Goal: Task Accomplishment & Management: Use online tool/utility

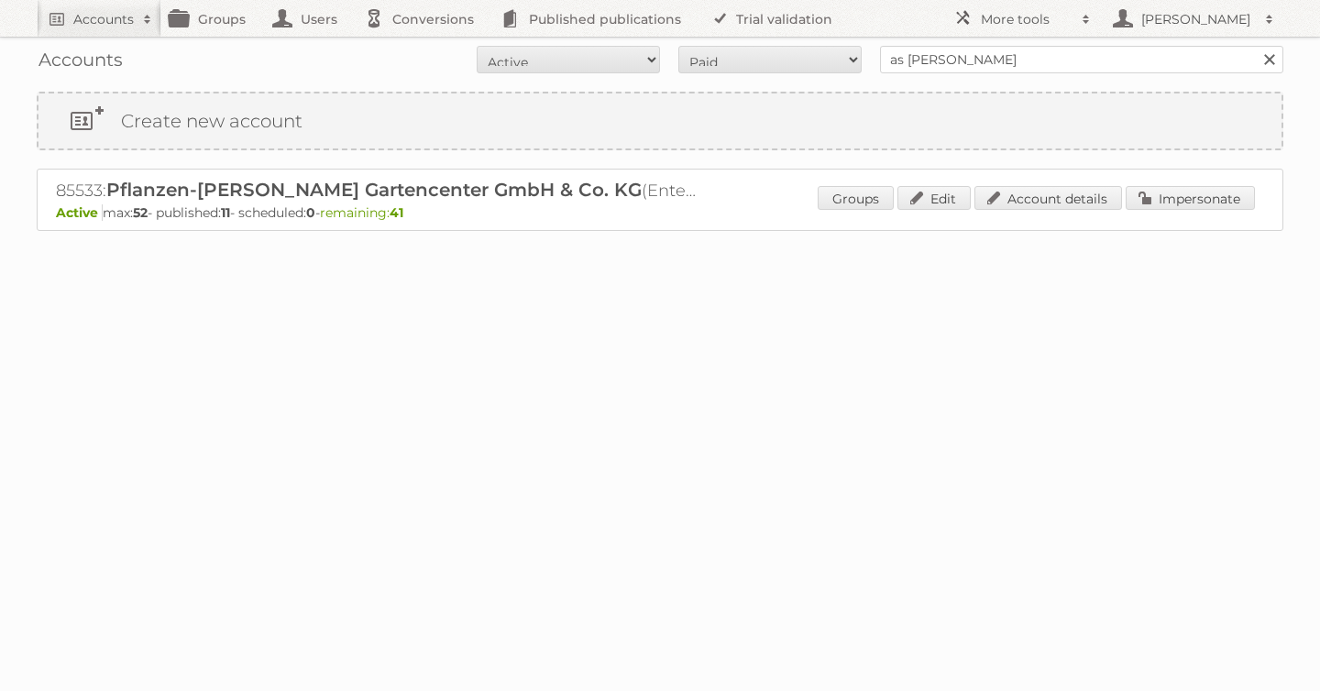
type input "as [PERSON_NAME]"
click at [1255, 46] on input "Search" at bounding box center [1268, 59] width 27 height 27
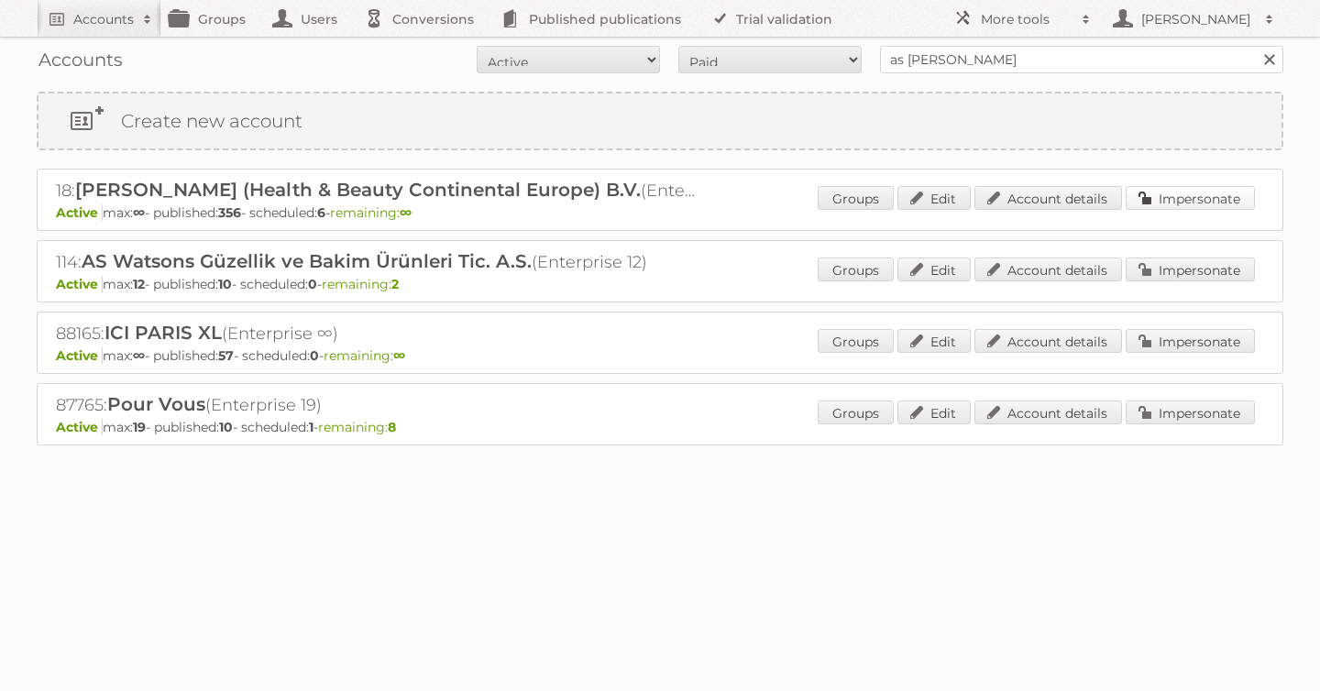
click at [1167, 193] on link "Impersonate" at bounding box center [1190, 198] width 129 height 24
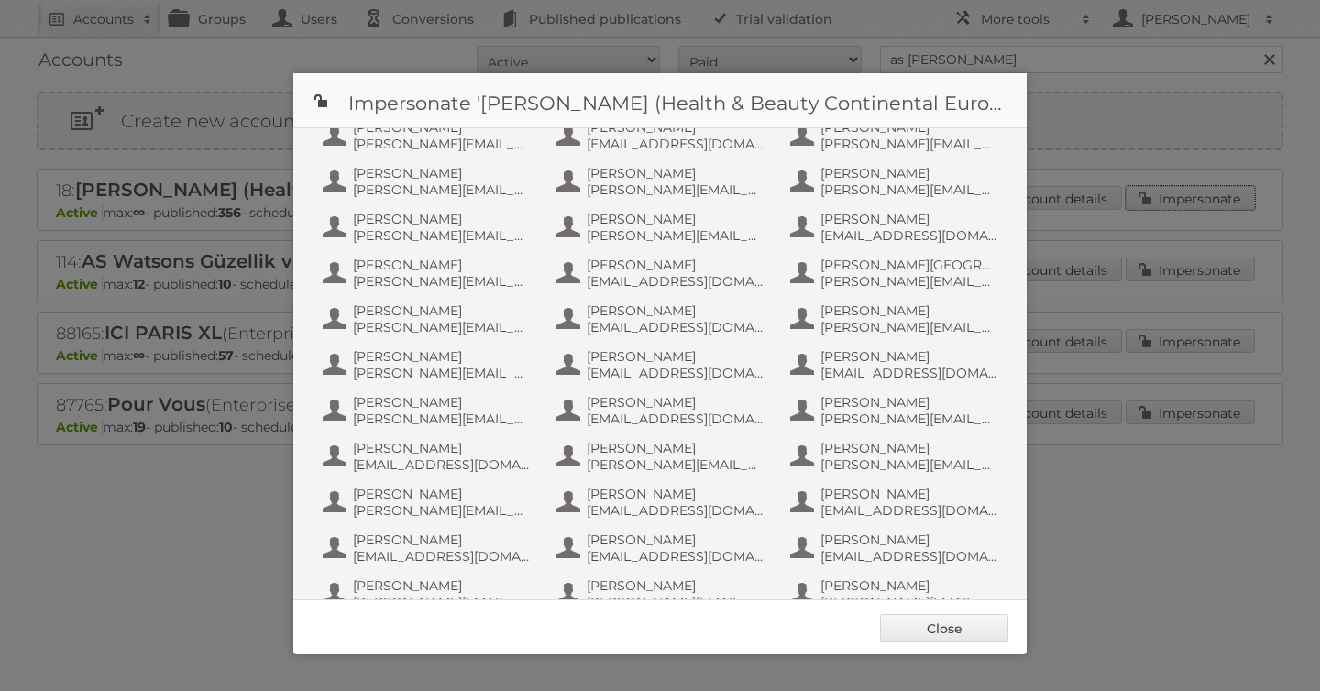
scroll to position [1192, 0]
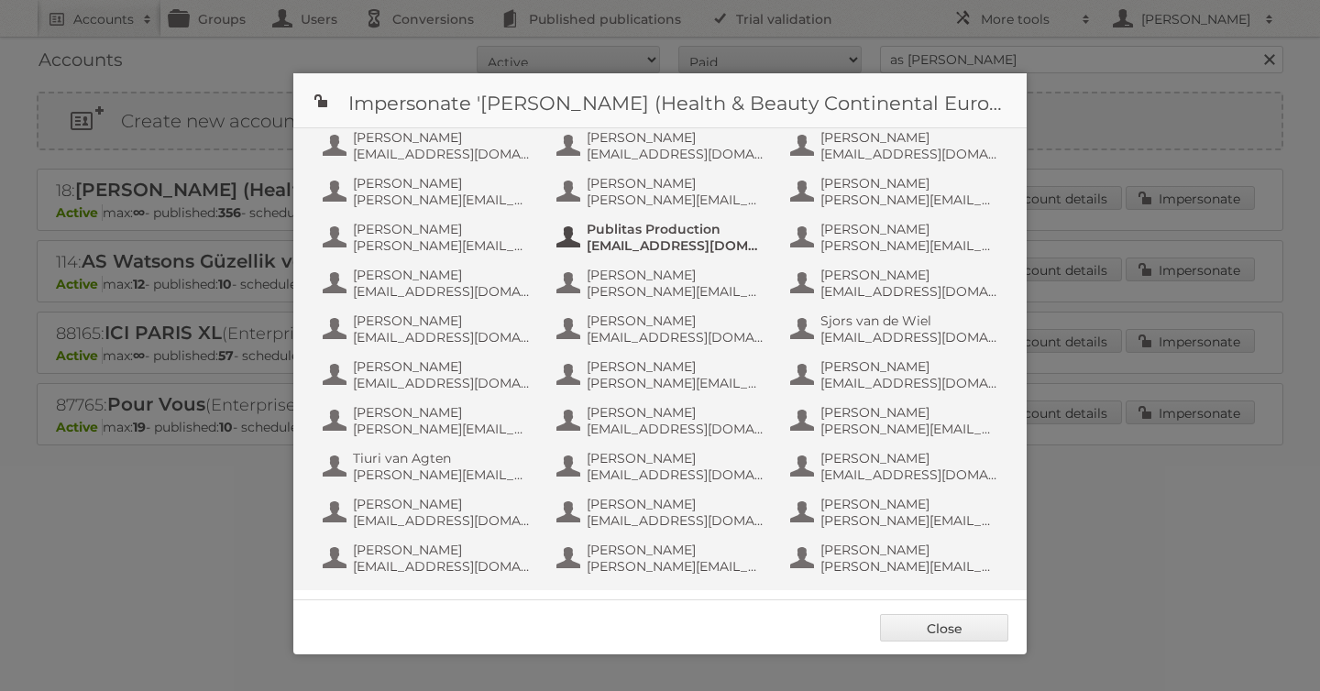
click at [628, 238] on span "info+aswatson-production@publitas.com" at bounding box center [676, 245] width 178 height 16
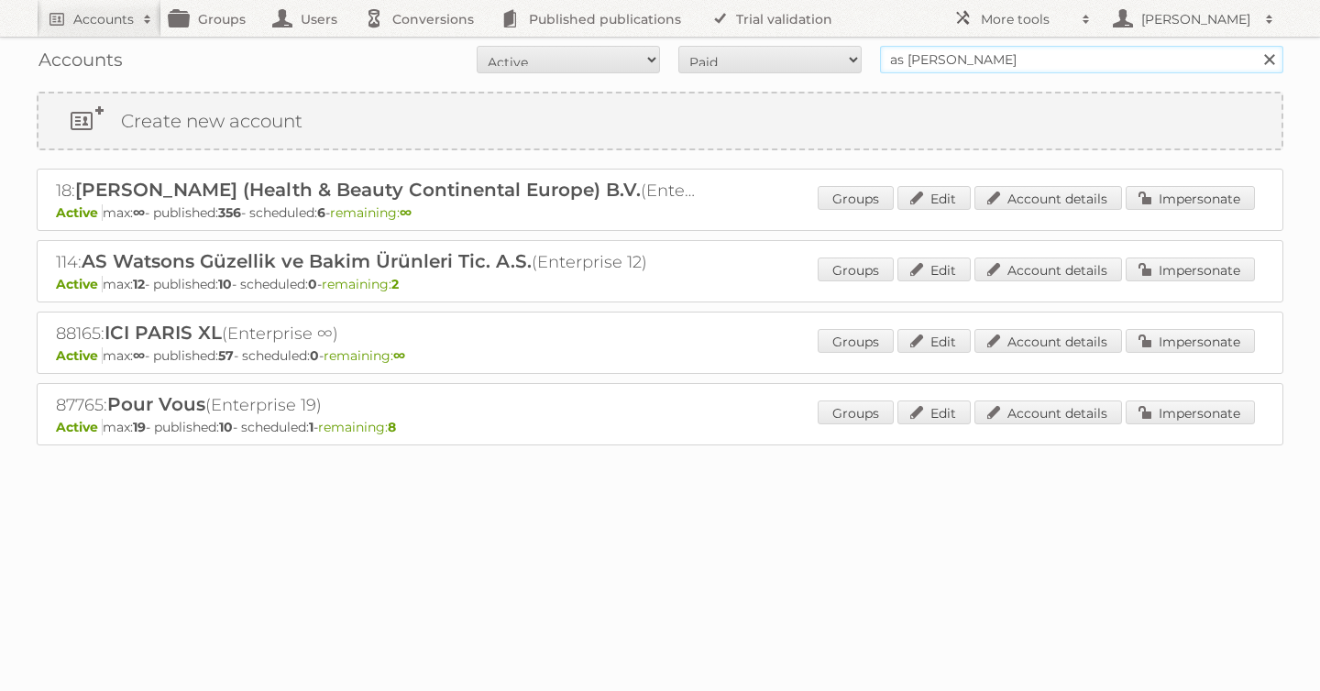
click at [981, 59] on input "as watson" at bounding box center [1081, 59] width 403 height 27
drag, startPoint x: 999, startPoint y: 55, endPoint x: 674, endPoint y: 27, distance: 326.5
click at [708, 31] on body "Accounts Search Advanced Search Create new account Groups Users Conversions Pub…" at bounding box center [660, 345] width 1320 height 691
type input "billa"
click at [1255, 46] on input "Search" at bounding box center [1268, 59] width 27 height 27
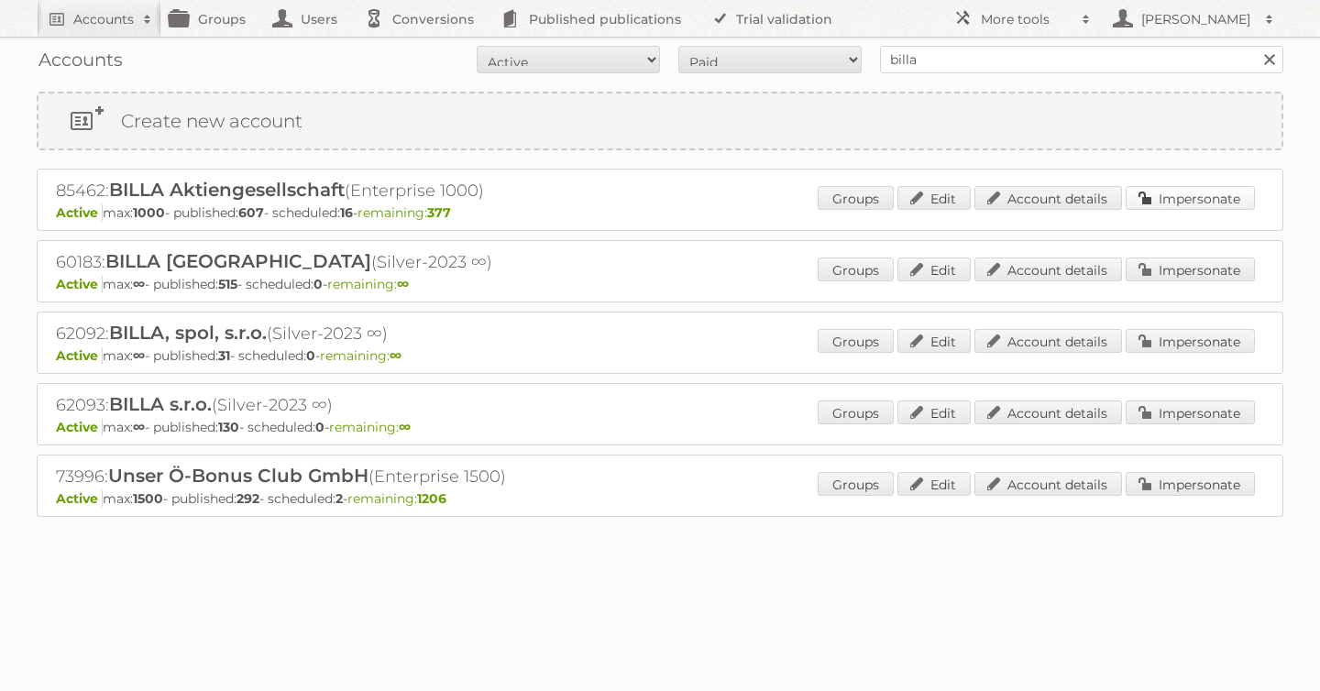
click at [1179, 196] on link "Impersonate" at bounding box center [1190, 198] width 129 height 24
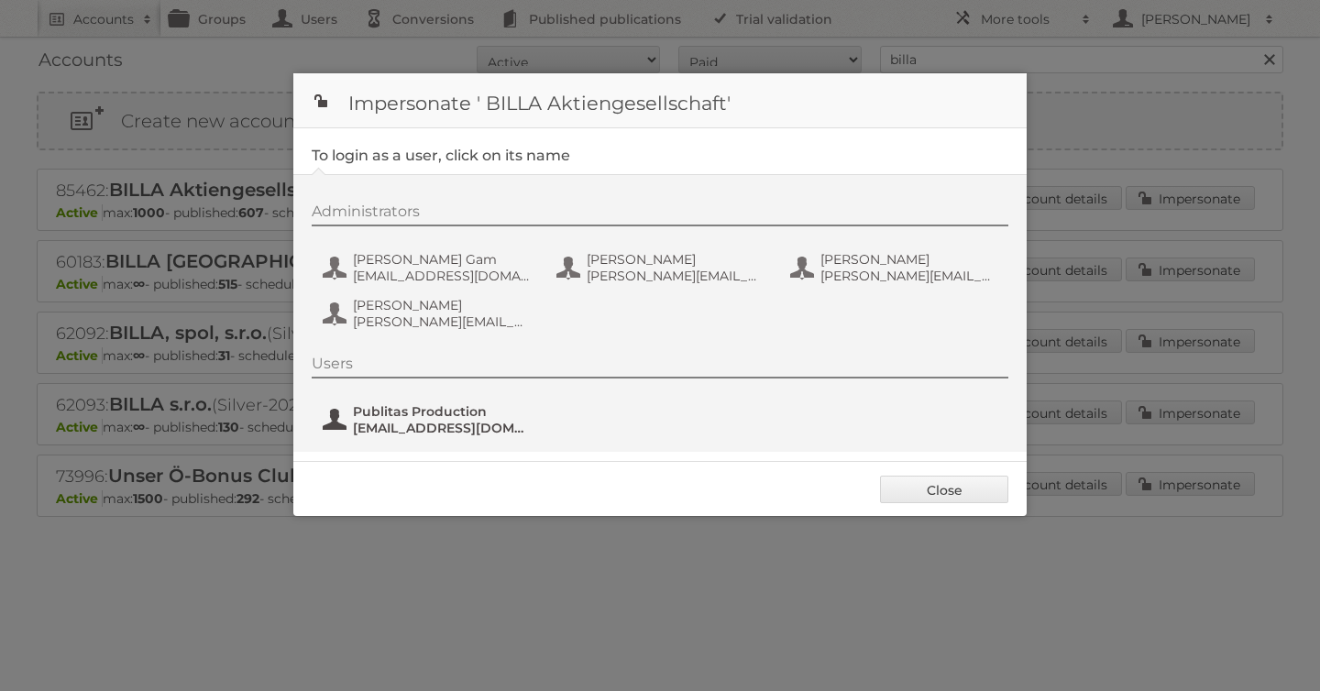
click at [434, 407] on span "Publitas Production" at bounding box center [442, 411] width 178 height 16
